Goal: Task Accomplishment & Management: Use online tool/utility

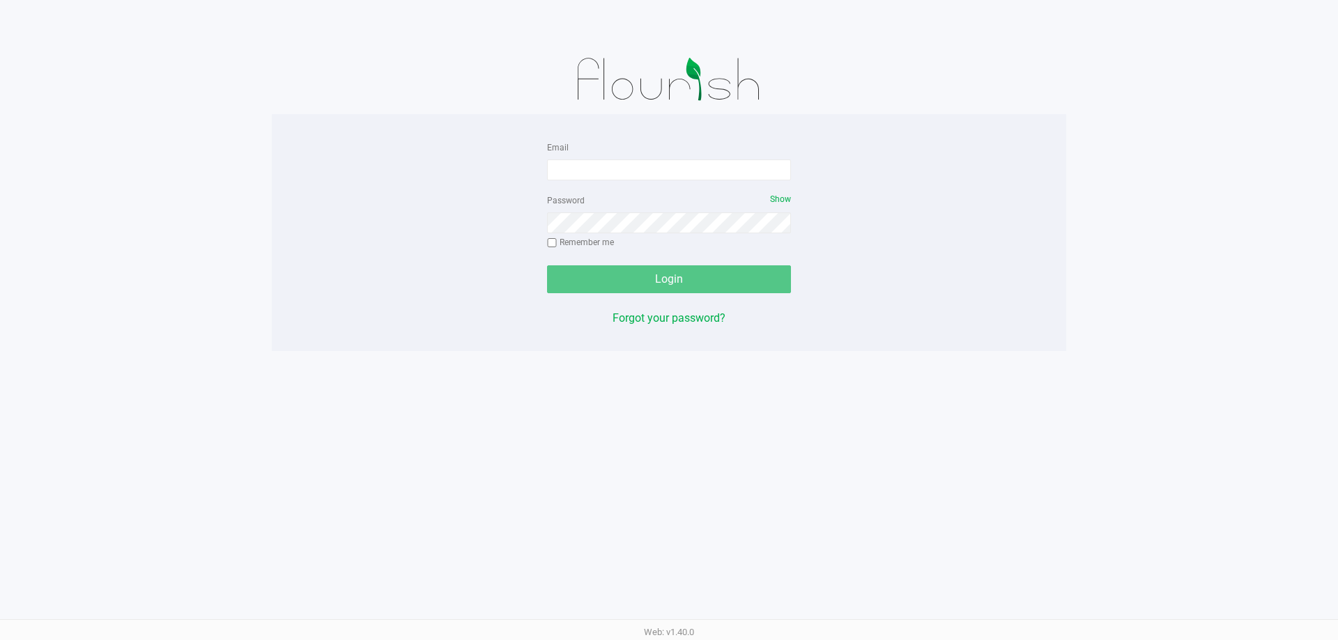
drag, startPoint x: 416, startPoint y: 20, endPoint x: 882, endPoint y: 443, distance: 629.1
click at [416, 20] on div at bounding box center [669, 22] width 1359 height 45
drag, startPoint x: 763, startPoint y: 162, endPoint x: 783, endPoint y: 167, distance: 20.0
click at [772, 163] on input "Email" at bounding box center [669, 170] width 244 height 21
type input "[EMAIL_ADDRESS][DOMAIN_NAME]"
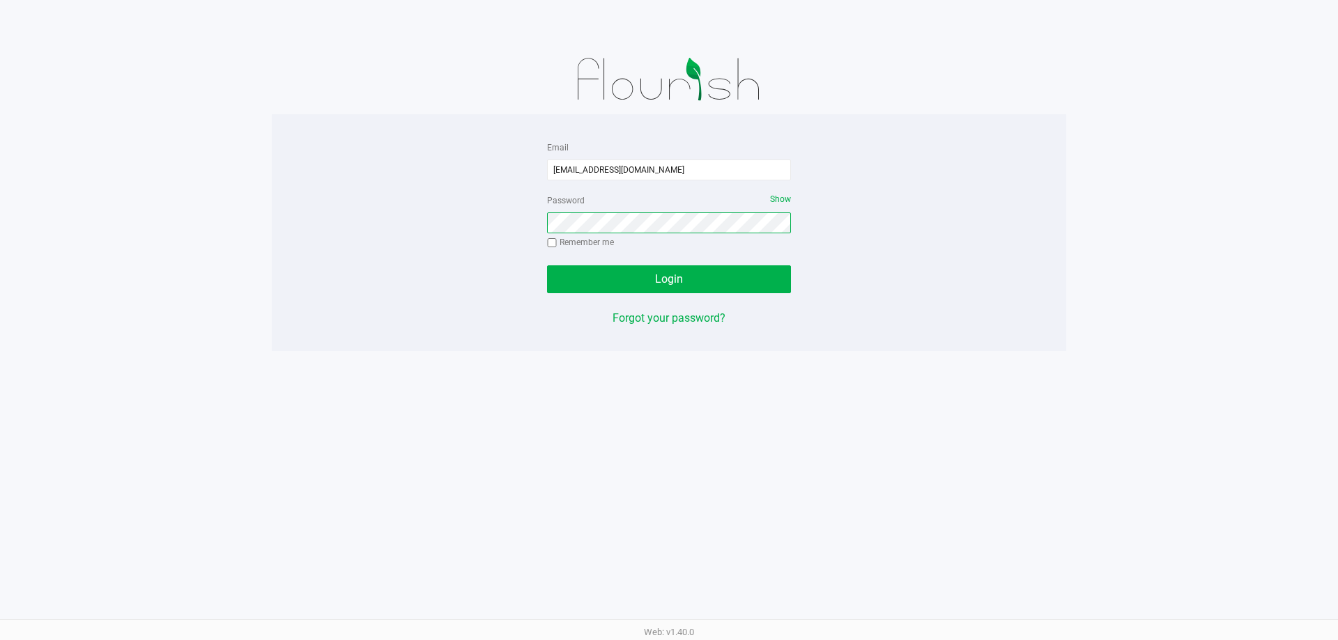
click at [547, 266] on button "Login" at bounding box center [669, 280] width 244 height 28
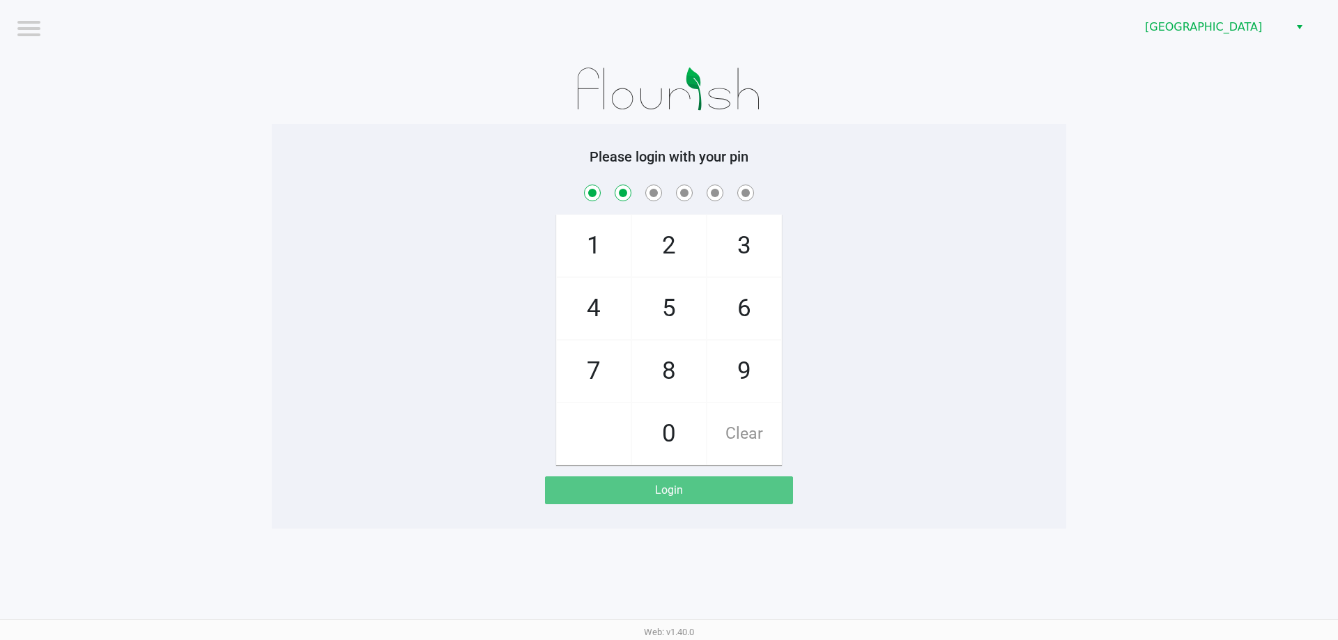
checkbox input "true"
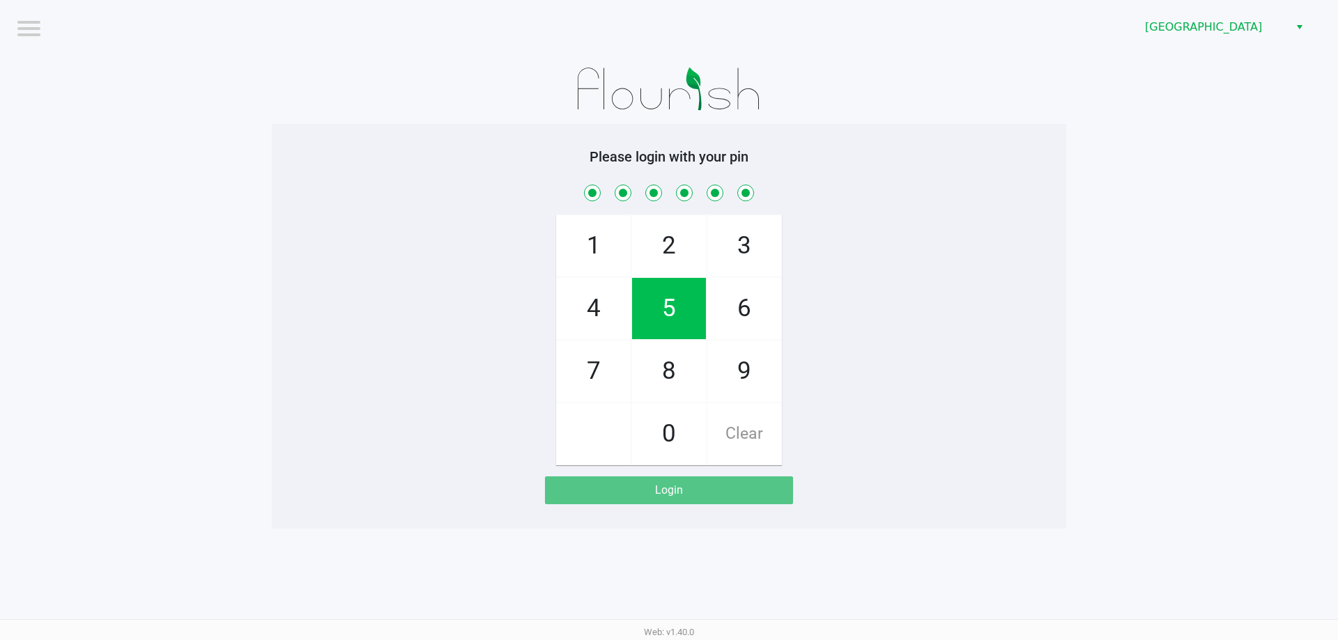
checkbox input "true"
